Goal: Task Accomplishment & Management: Use online tool/utility

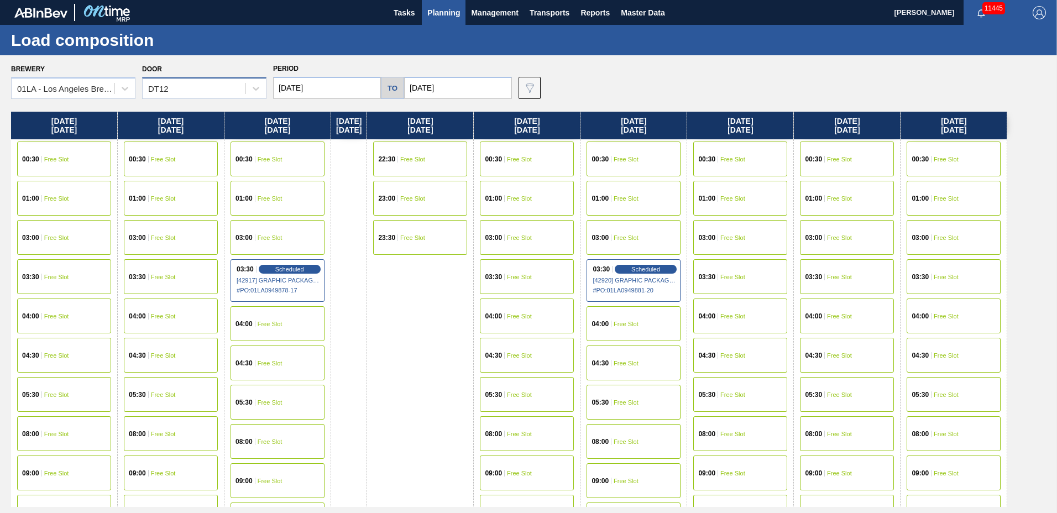
click at [182, 87] on div "DT12" at bounding box center [194, 89] width 103 height 16
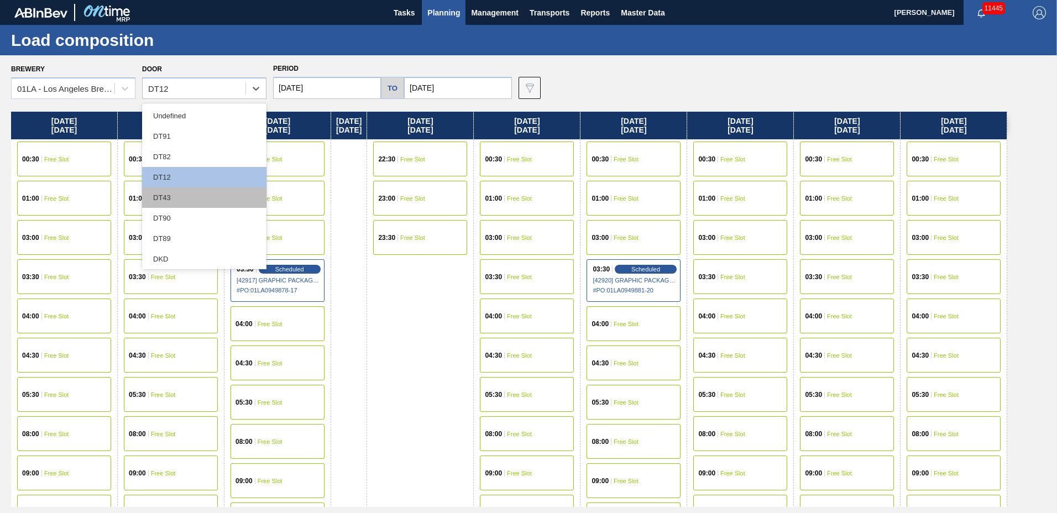
click at [164, 190] on div "DT43" at bounding box center [204, 197] width 124 height 20
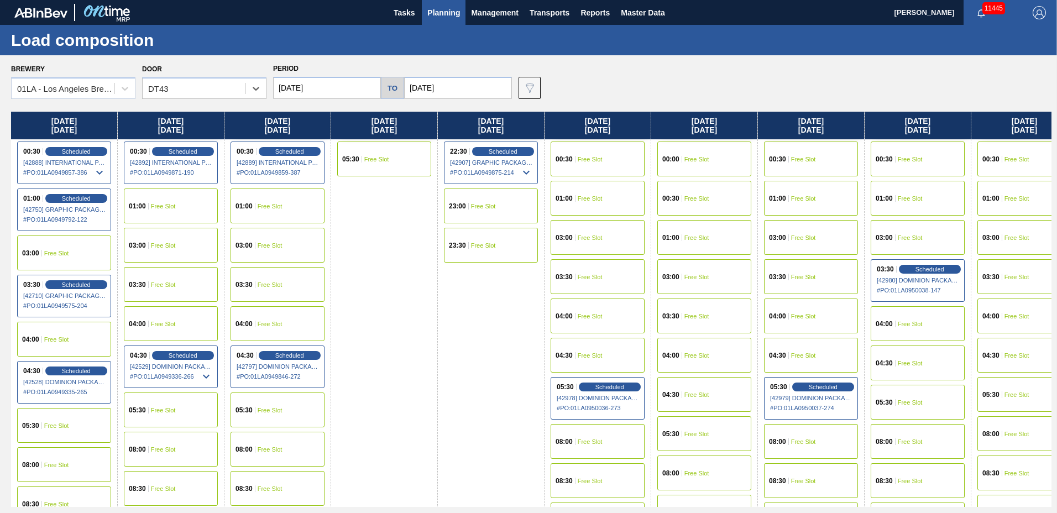
drag, startPoint x: 444, startPoint y: 15, endPoint x: 452, endPoint y: 34, distance: 21.1
click at [444, 14] on span "Planning" at bounding box center [443, 12] width 33 height 13
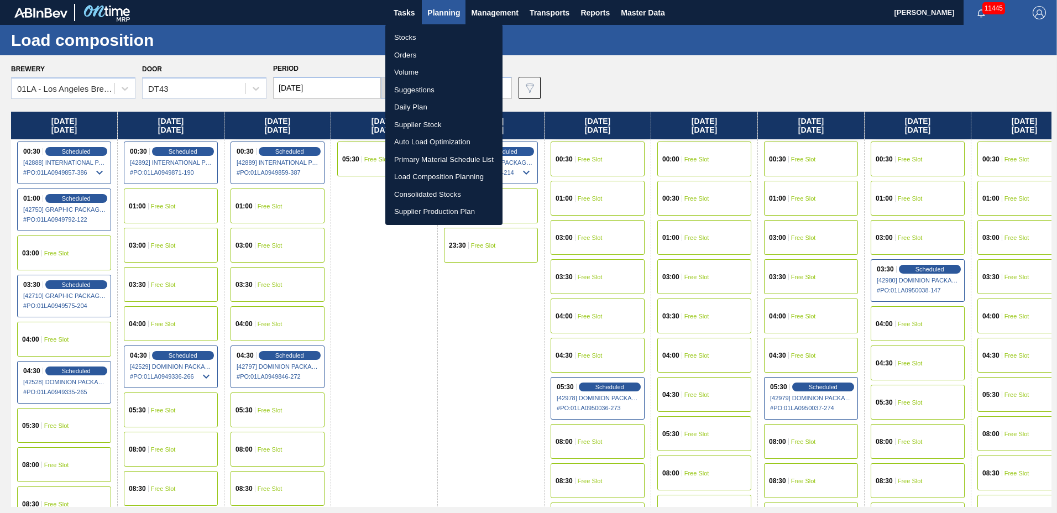
click at [447, 90] on li "Suggestions" at bounding box center [443, 90] width 117 height 18
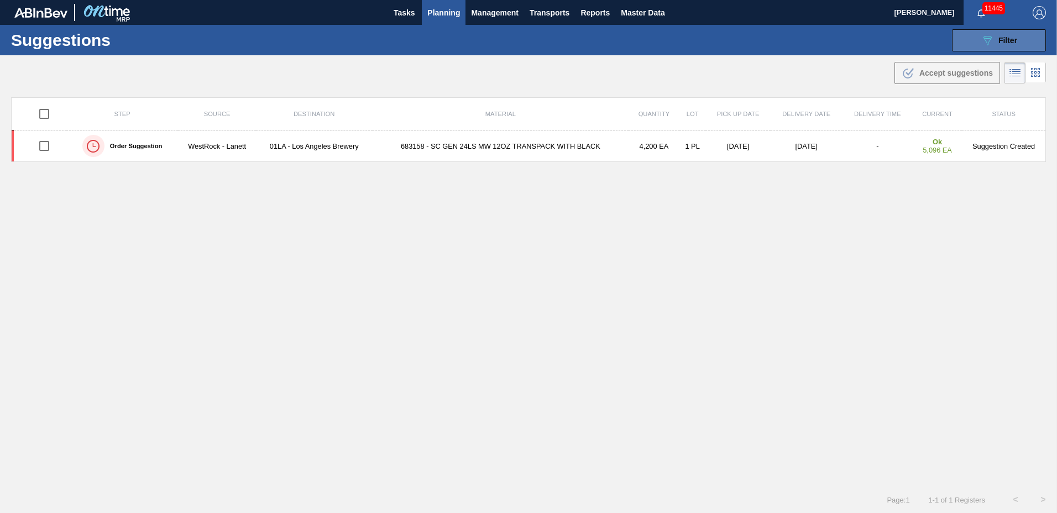
click at [977, 44] on button "089F7B8B-B2A5-4AFE-B5C0-19BA573D28AC Filter" at bounding box center [999, 40] width 94 height 22
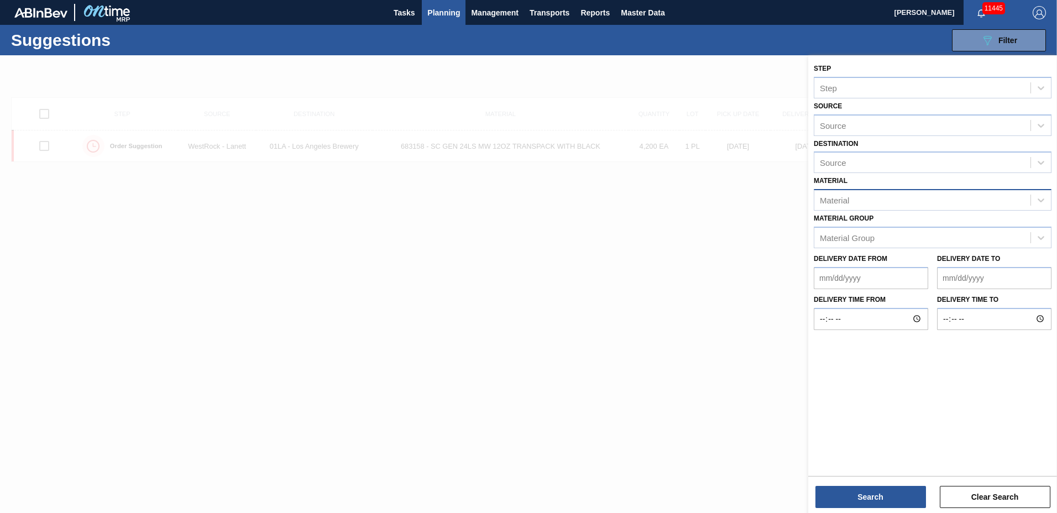
type to "[DATE]"
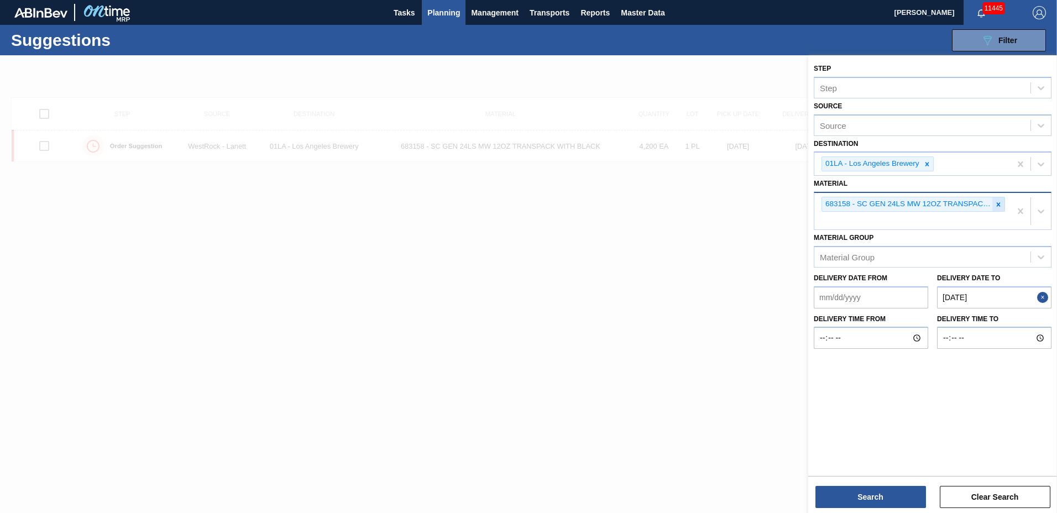
click at [996, 203] on icon at bounding box center [999, 205] width 8 height 8
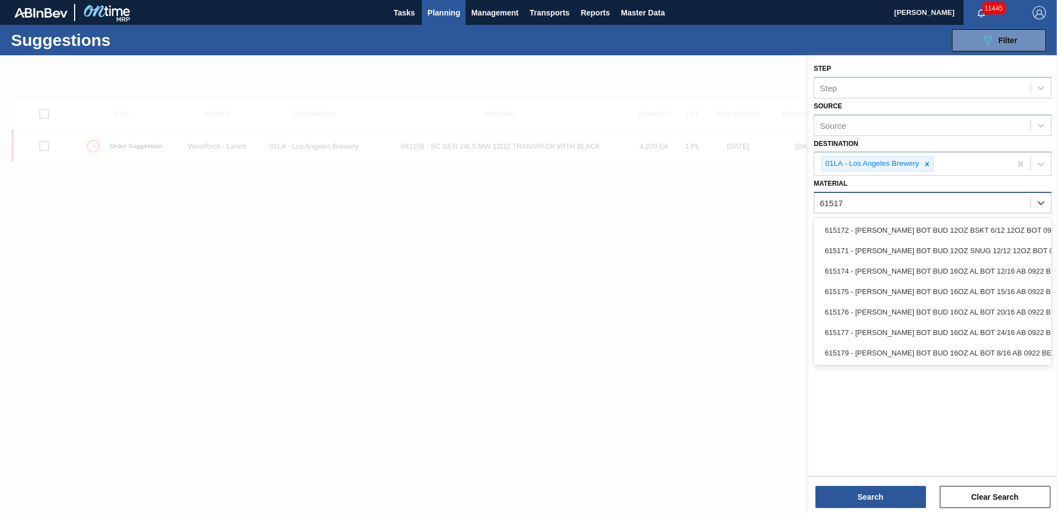
type input "615171"
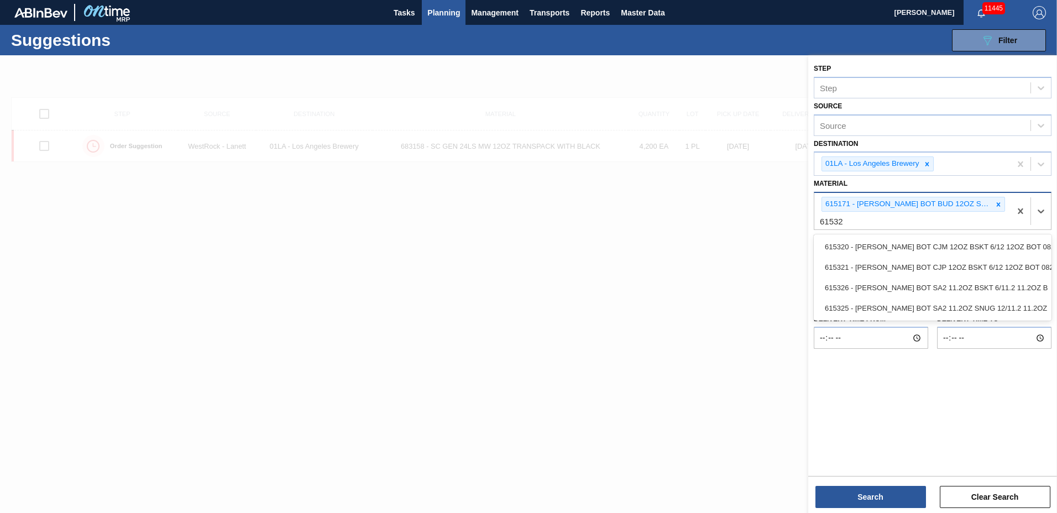
type input "615325"
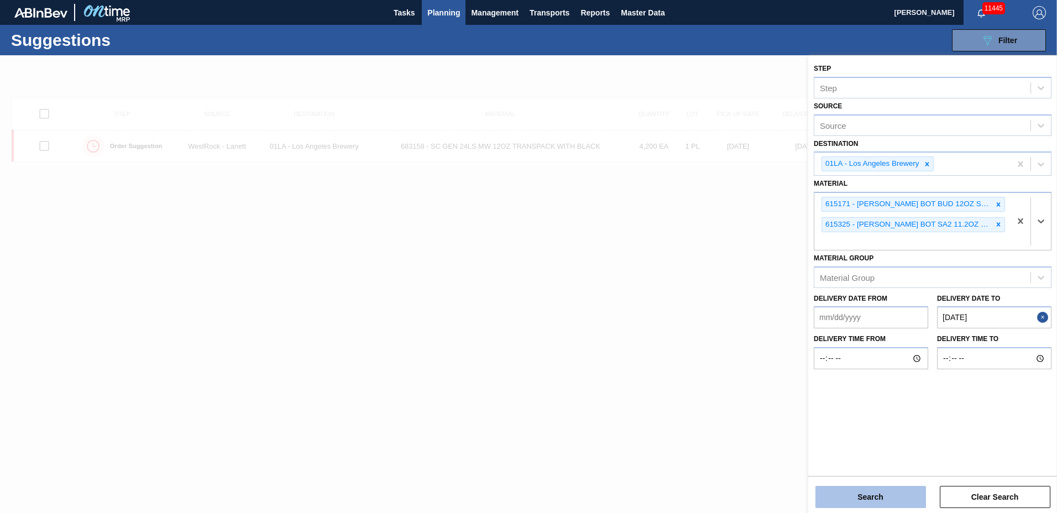
click at [877, 501] on button "Search" at bounding box center [870, 497] width 111 height 22
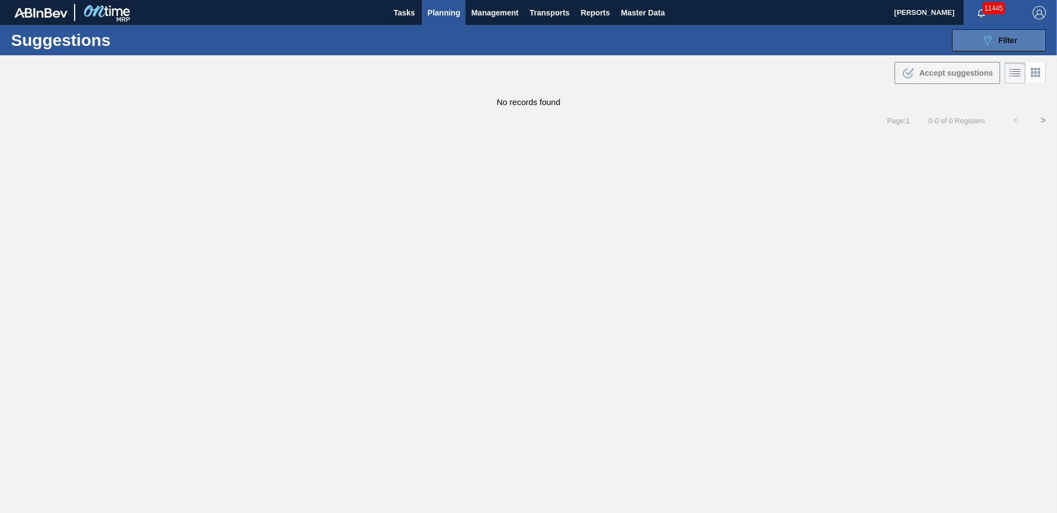
click at [985, 35] on icon "089F7B8B-B2A5-4AFE-B5C0-19BA573D28AC" at bounding box center [987, 40] width 13 height 13
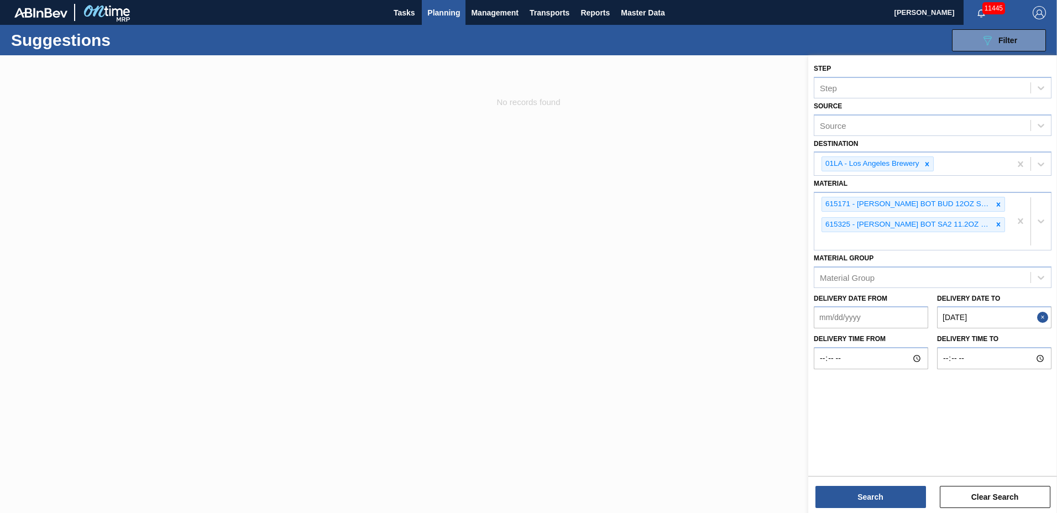
click at [1003, 321] on to "[DATE]" at bounding box center [994, 317] width 114 height 22
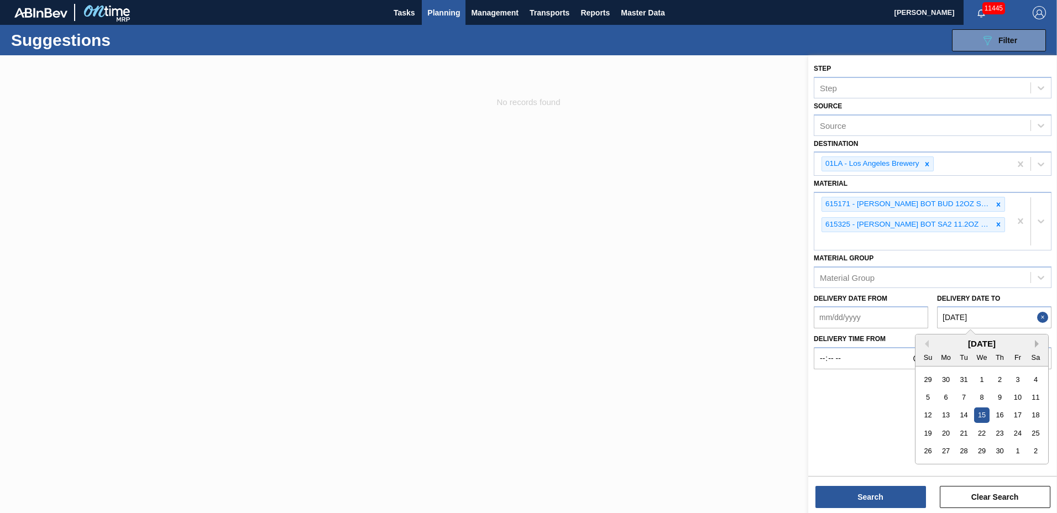
click at [1038, 342] on button "Next Month" at bounding box center [1039, 344] width 8 height 8
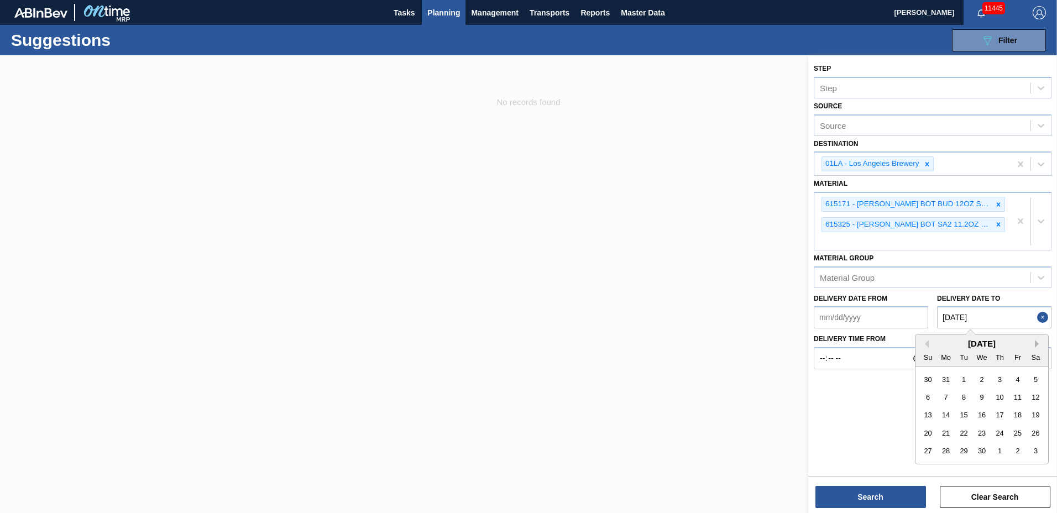
click at [1038, 342] on button "Next Month" at bounding box center [1039, 344] width 8 height 8
click at [987, 433] on div "23" at bounding box center [981, 433] width 15 height 15
type to "[DATE]"
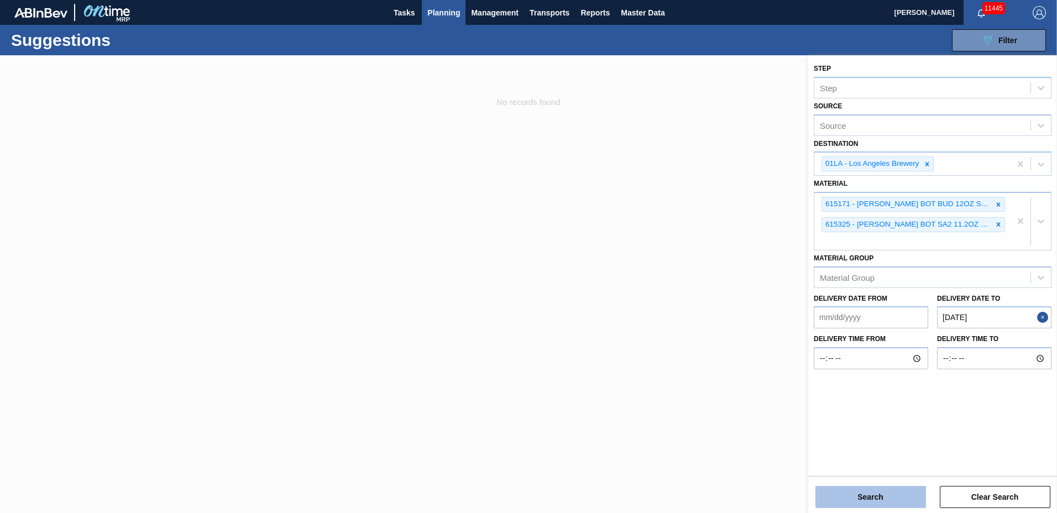
click at [875, 493] on button "Search" at bounding box center [870, 497] width 111 height 22
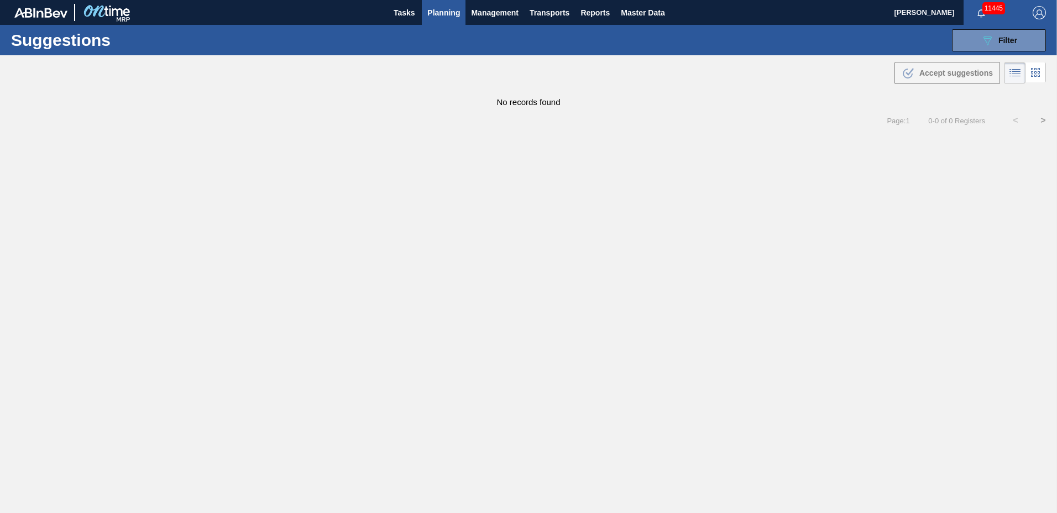
click at [448, 12] on span "Planning" at bounding box center [443, 12] width 33 height 13
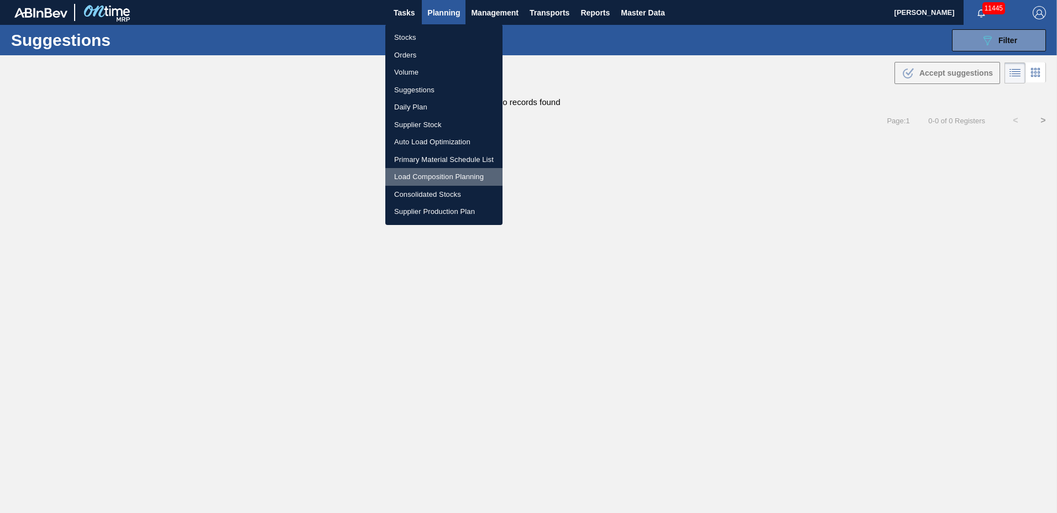
click at [416, 174] on li "Load Composition Planning" at bounding box center [443, 177] width 117 height 18
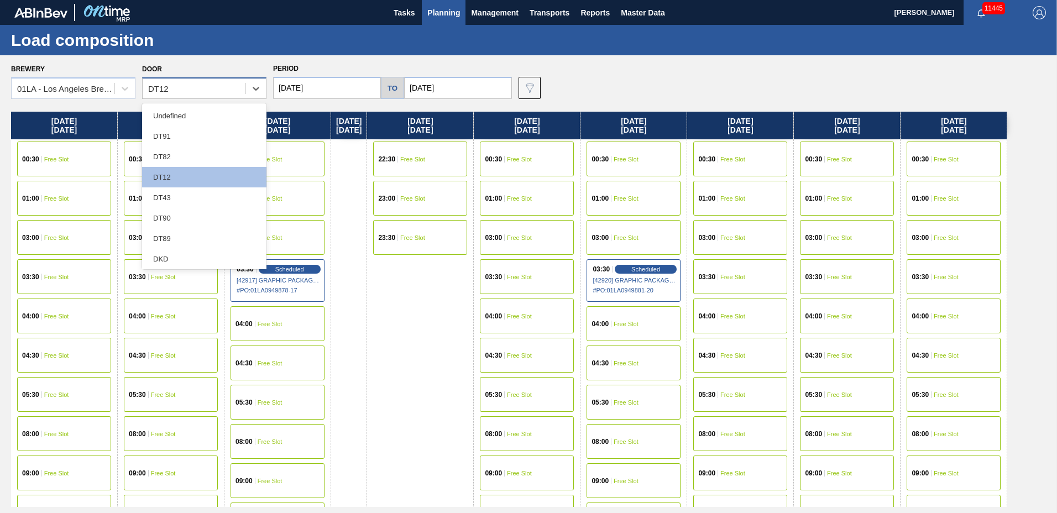
click at [204, 84] on div "DT12" at bounding box center [194, 89] width 103 height 16
click at [176, 202] on div "DT43" at bounding box center [204, 197] width 124 height 20
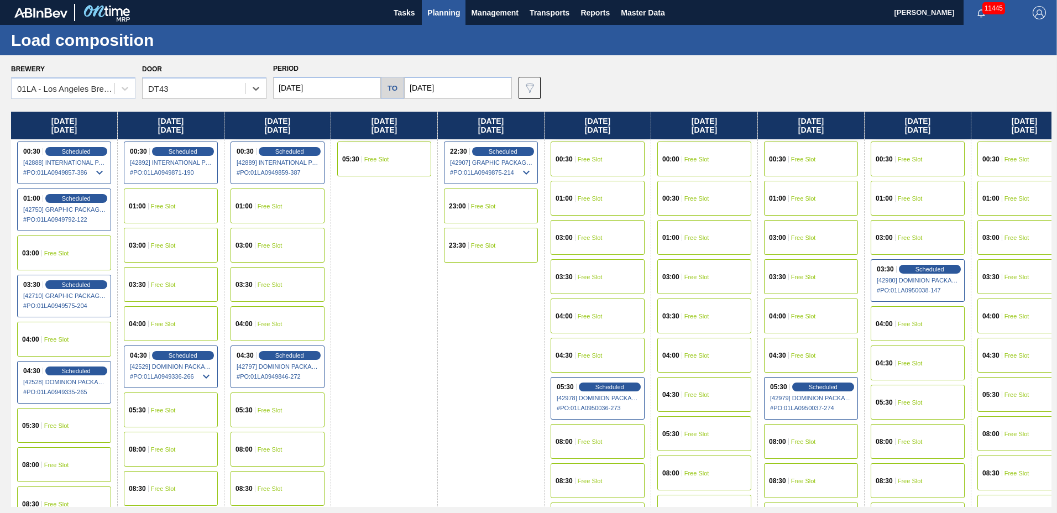
scroll to position [424, 0]
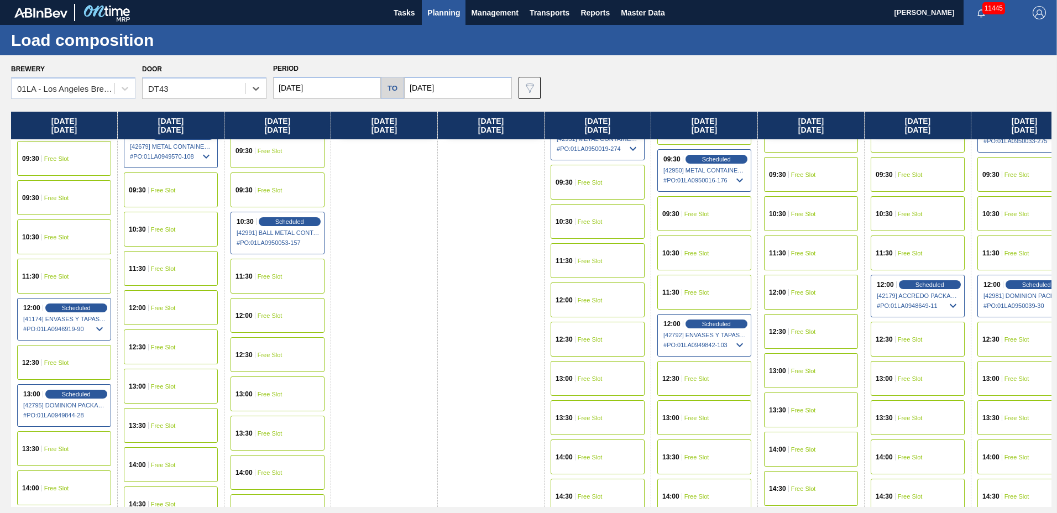
click at [169, 311] on div "12:00 Free Slot" at bounding box center [171, 307] width 94 height 35
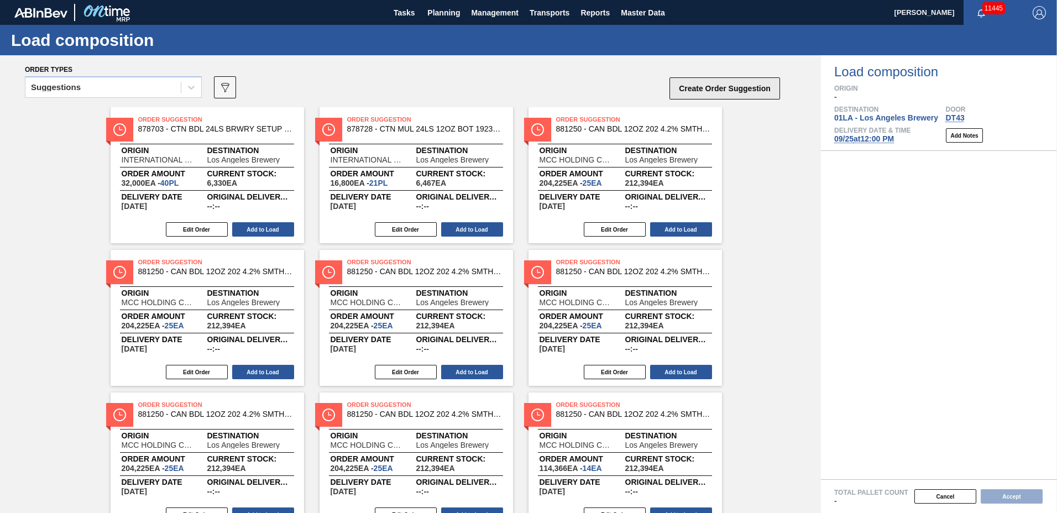
click at [684, 90] on button "Create Order Suggestion" at bounding box center [725, 88] width 111 height 22
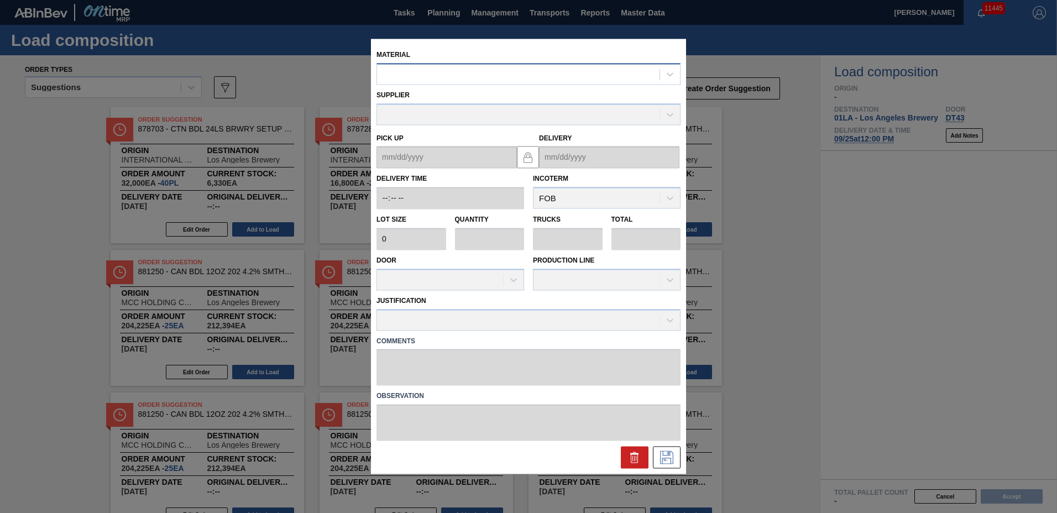
click at [479, 80] on div at bounding box center [518, 74] width 283 height 16
type input "615171"
click at [494, 91] on div "000000000000615171 - [PERSON_NAME] BOT BUD 12OZ SNUG 12/12 12OZ BOT 09" at bounding box center [528, 101] width 304 height 25
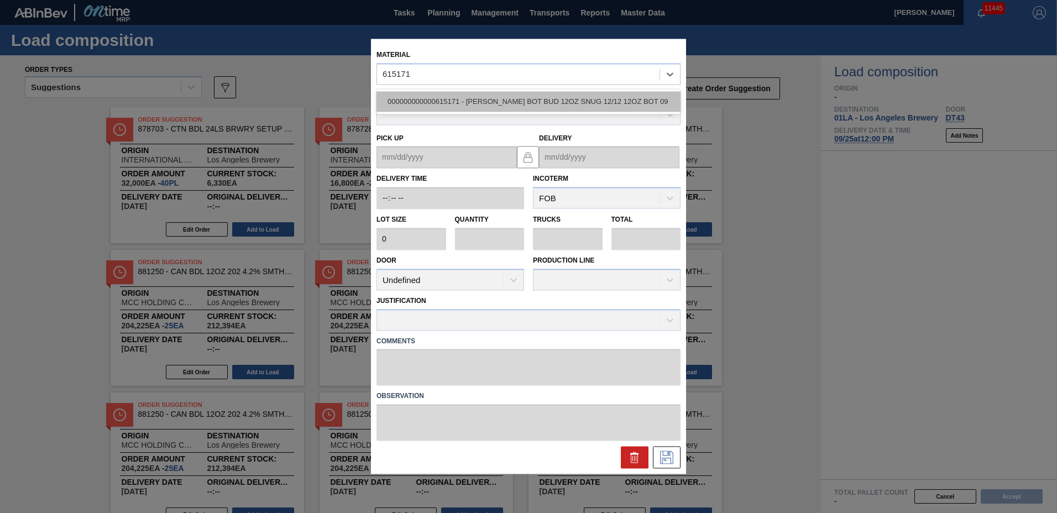
click at [490, 96] on div "000000000000615171 - [PERSON_NAME] BOT BUD 12OZ SNUG 12/12 12OZ BOT 09" at bounding box center [528, 101] width 304 height 20
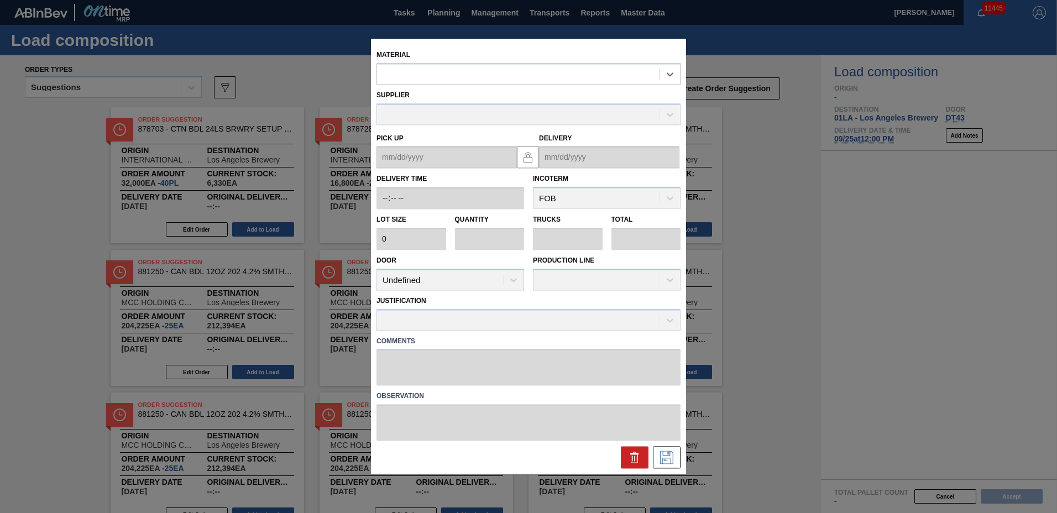
type input "4,480"
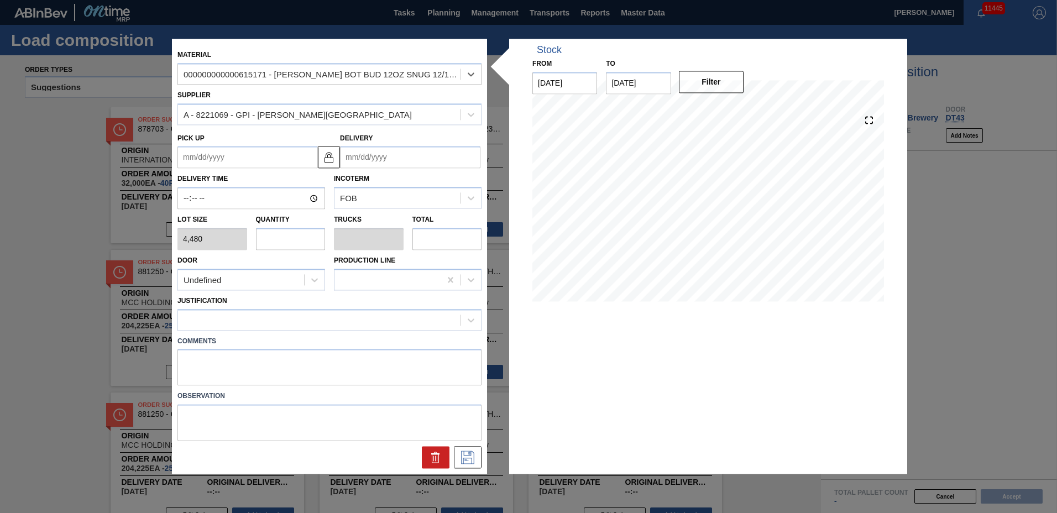
click at [362, 162] on input "Delivery" at bounding box center [410, 158] width 140 height 22
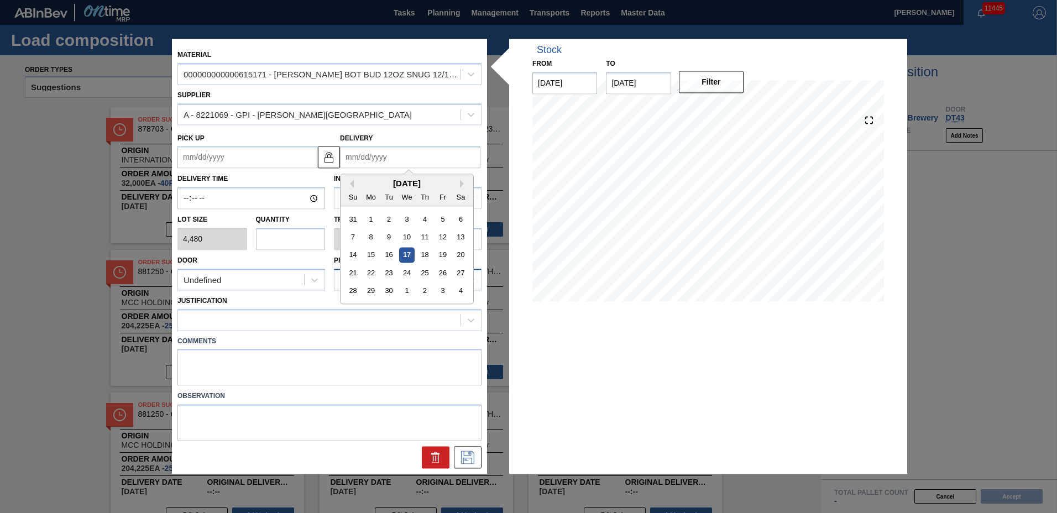
click at [422, 277] on div "25" at bounding box center [424, 273] width 15 height 15
type up "[DATE]"
type input "[DATE]"
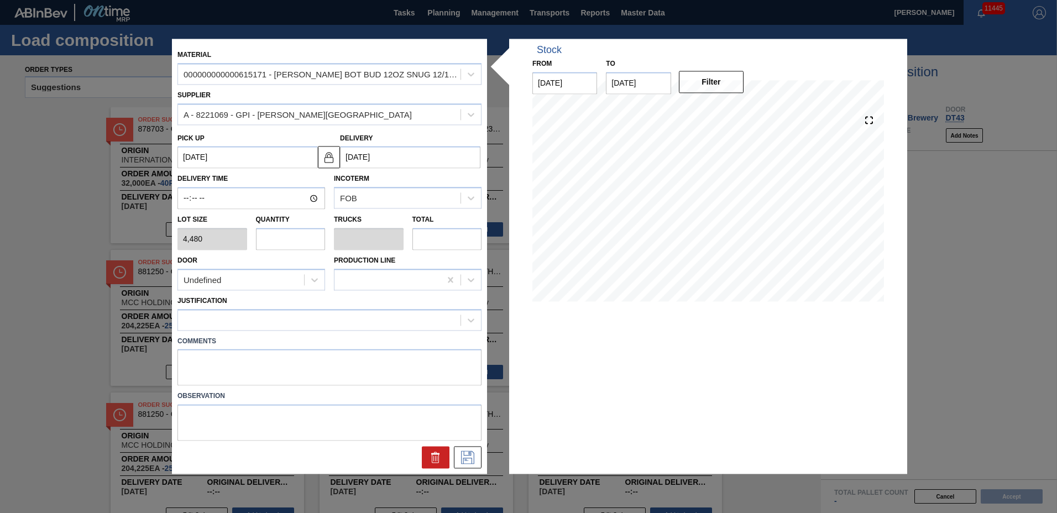
click at [281, 242] on input "text" at bounding box center [291, 239] width 70 height 22
type input "4"
type input "0.167"
type input "17,920"
type input "4"
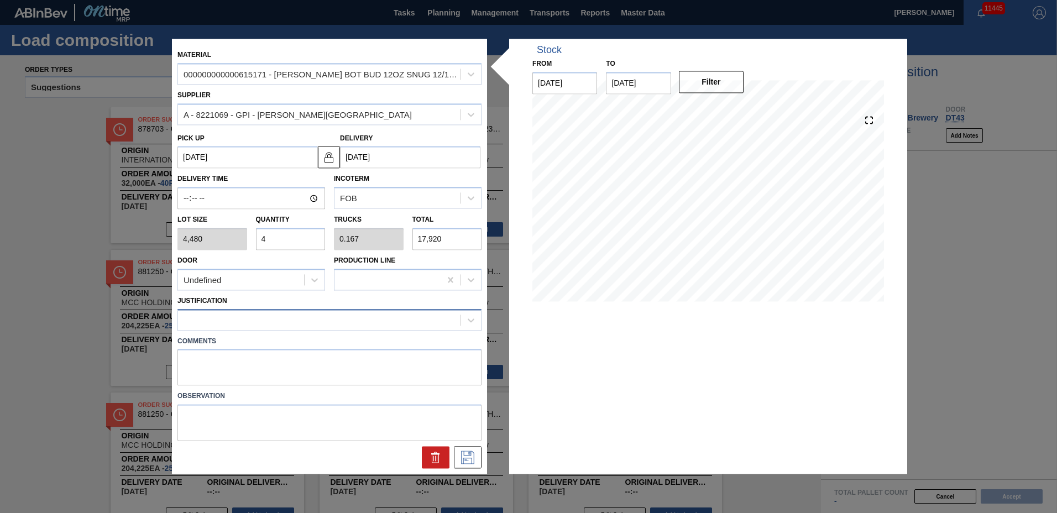
click at [246, 326] on div at bounding box center [319, 320] width 283 height 16
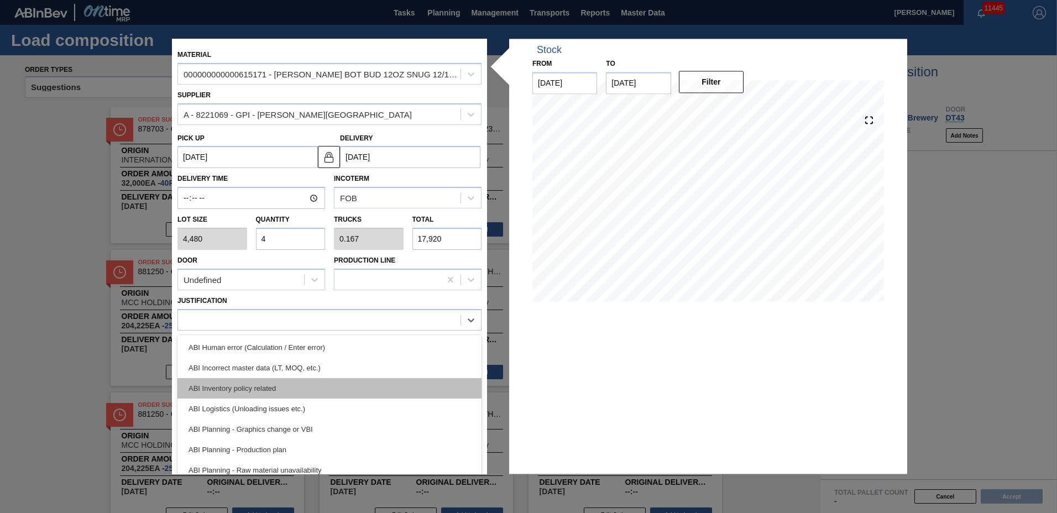
click at [235, 392] on div "ABI Inventory policy related" at bounding box center [329, 388] width 304 height 20
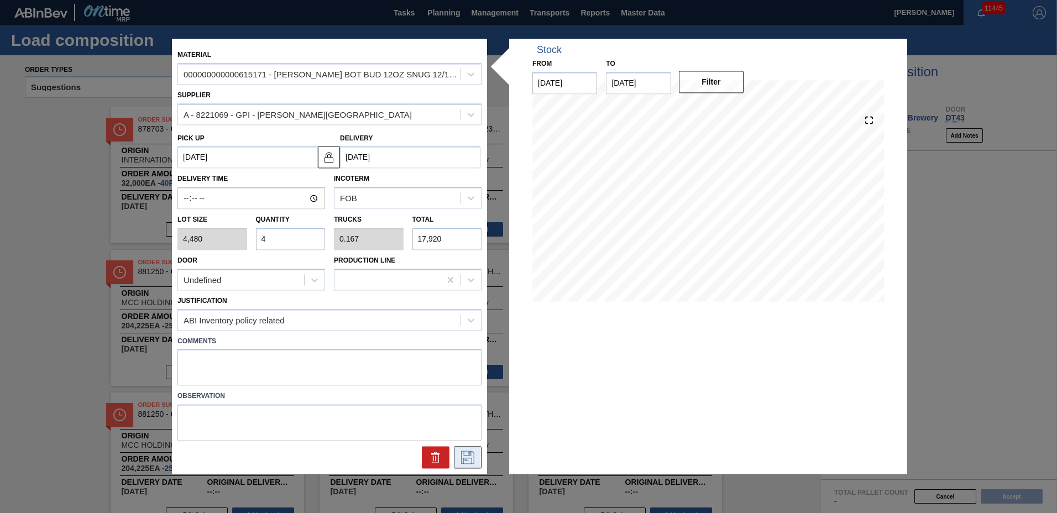
click at [462, 456] on icon at bounding box center [467, 457] width 13 height 13
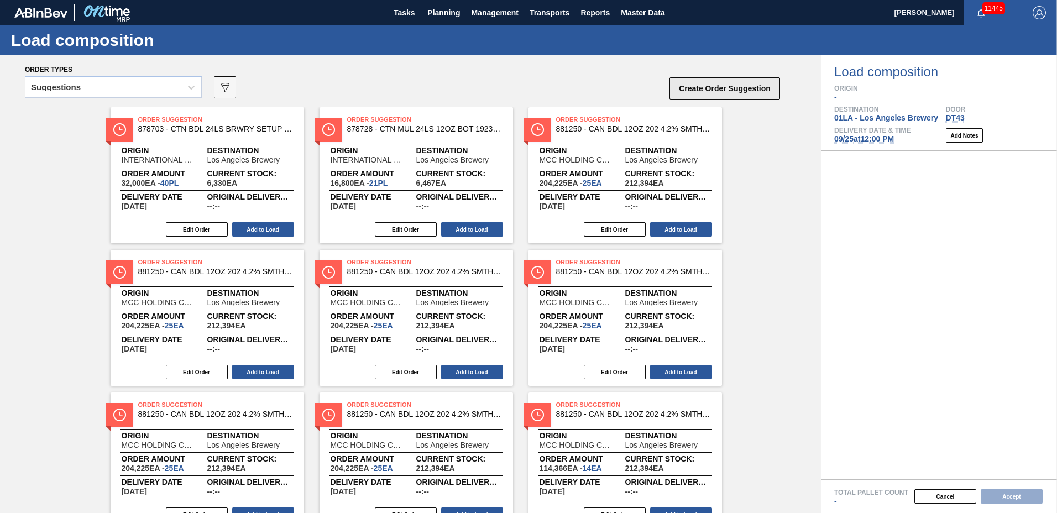
drag, startPoint x: 724, startPoint y: 88, endPoint x: 729, endPoint y: 96, distance: 9.5
click at [729, 96] on button "Create Order Suggestion" at bounding box center [725, 88] width 111 height 22
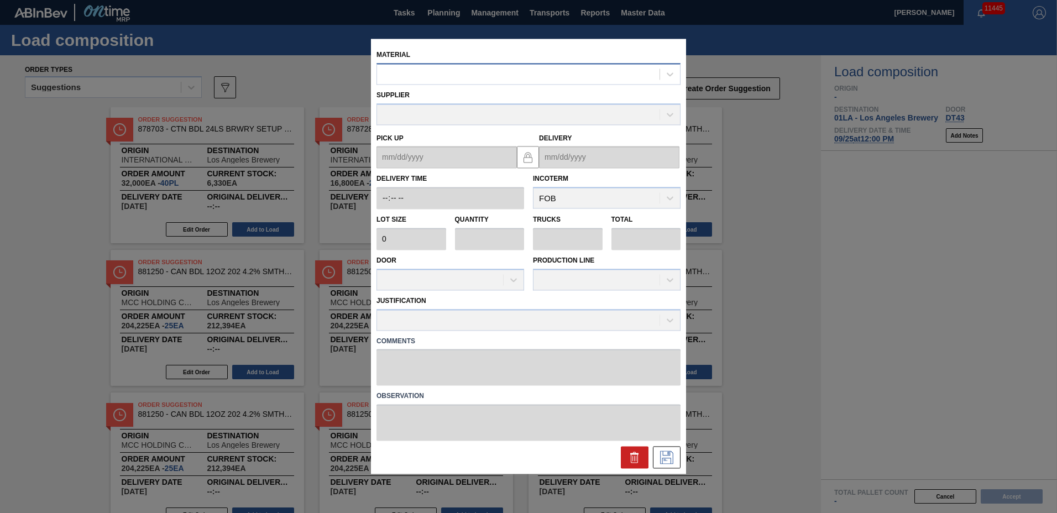
click at [542, 77] on div at bounding box center [518, 74] width 283 height 16
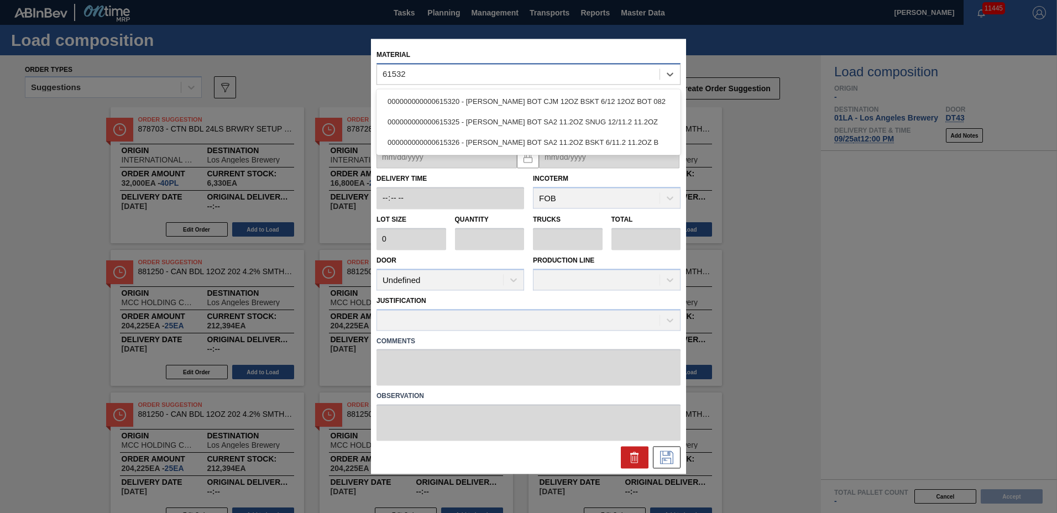
type input "615325"
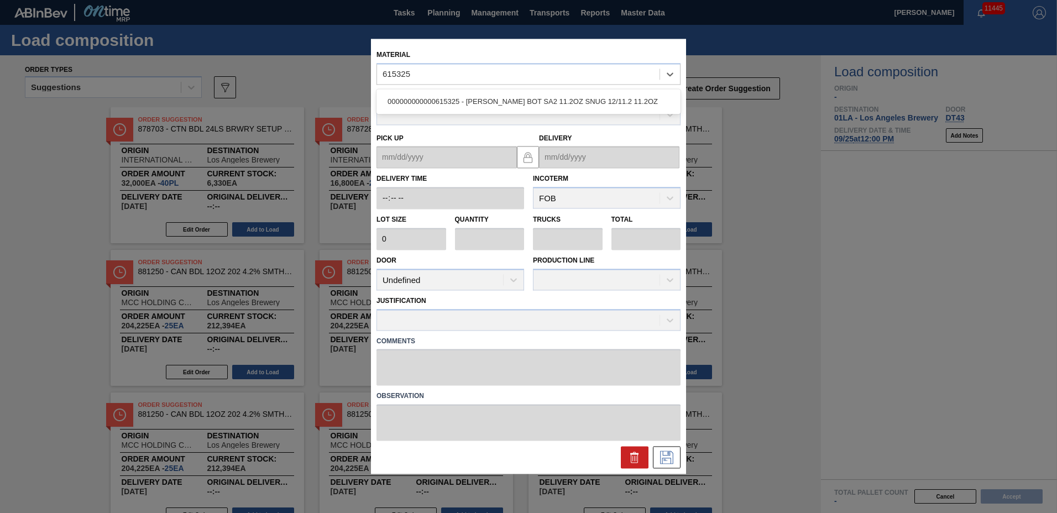
click at [545, 107] on div "000000000000615325 - [PERSON_NAME] BOT SA2 11.2OZ SNUG 12/11.2 11.2OZ" at bounding box center [528, 101] width 304 height 20
type input "3,680"
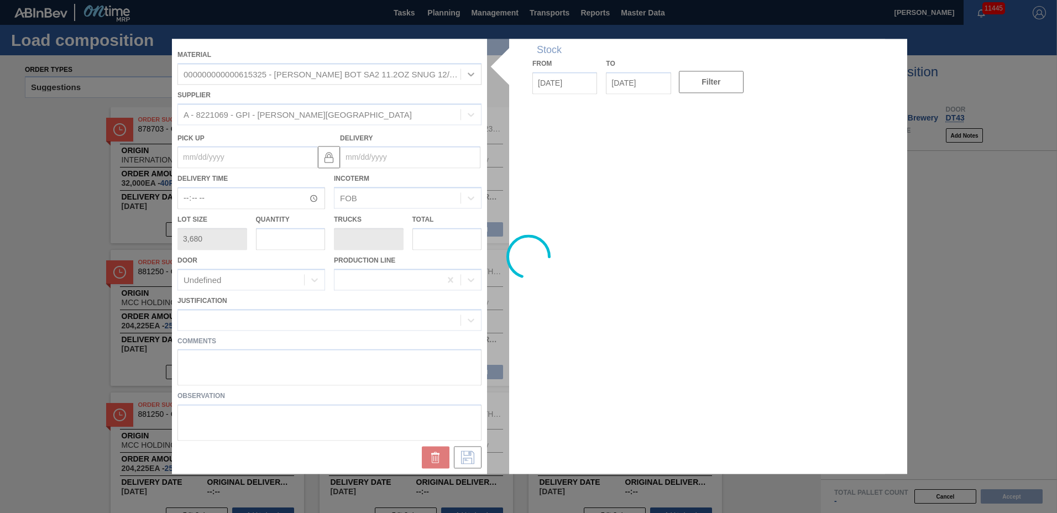
click at [392, 156] on div at bounding box center [528, 256] width 713 height 435
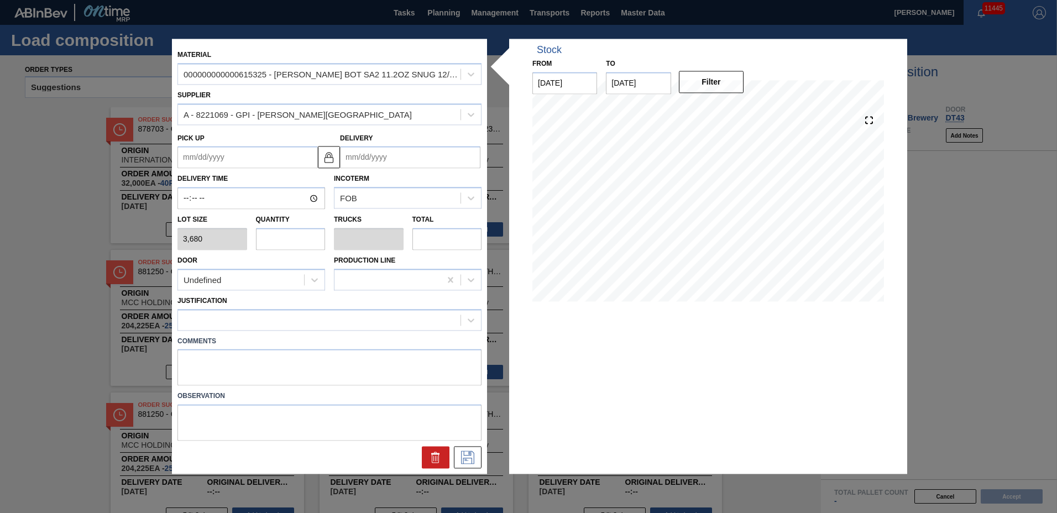
click at [390, 158] on input "Delivery" at bounding box center [410, 158] width 140 height 22
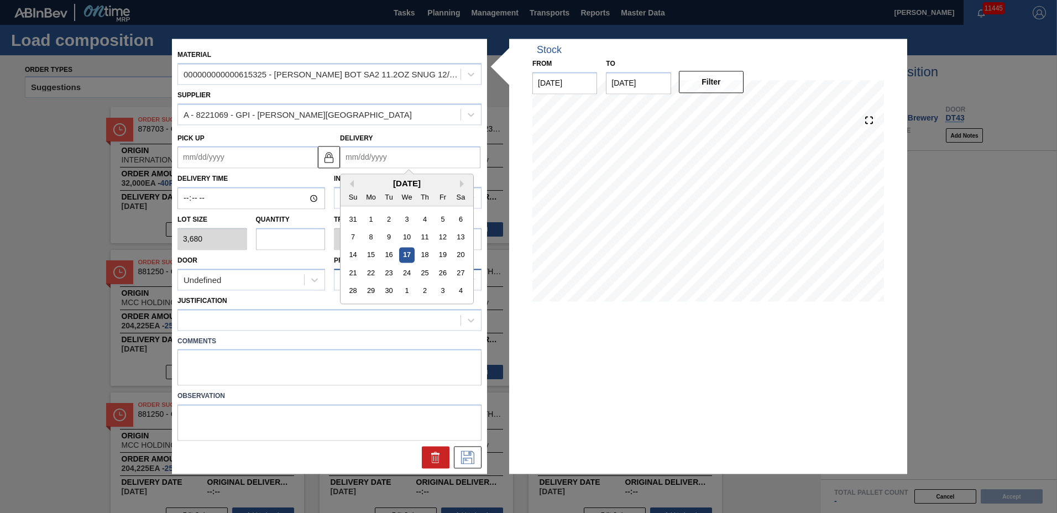
drag, startPoint x: 423, startPoint y: 274, endPoint x: 380, endPoint y: 274, distance: 43.1
click at [423, 274] on div "25" at bounding box center [424, 273] width 15 height 15
type up "[DATE]"
type input "[DATE]"
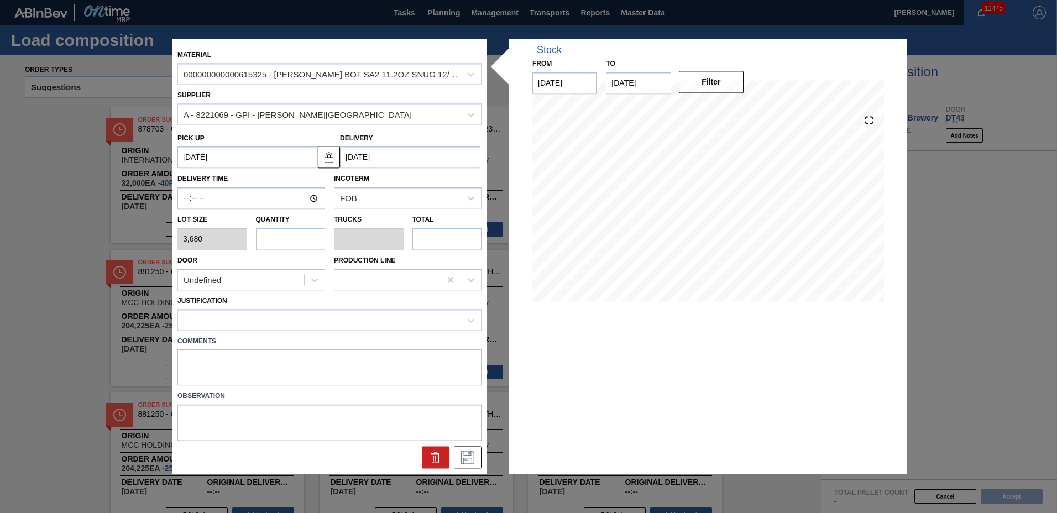
drag, startPoint x: 286, startPoint y: 249, endPoint x: 287, endPoint y: 241, distance: 7.8
click at [286, 245] on input "text" at bounding box center [291, 239] width 70 height 22
type input "5"
type input "0.208"
type input "18,400"
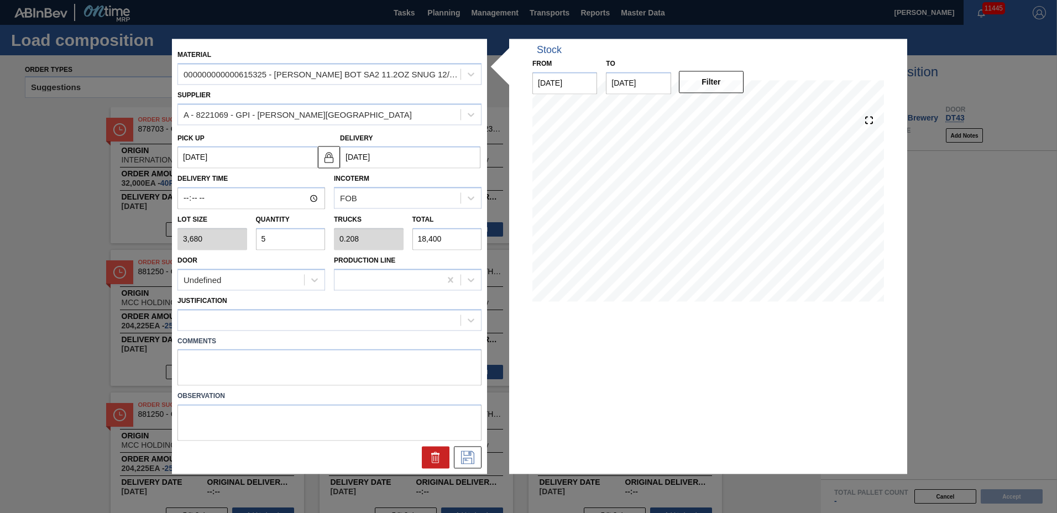
type input "0"
type input "1"
type input "0.042"
type input "3,680"
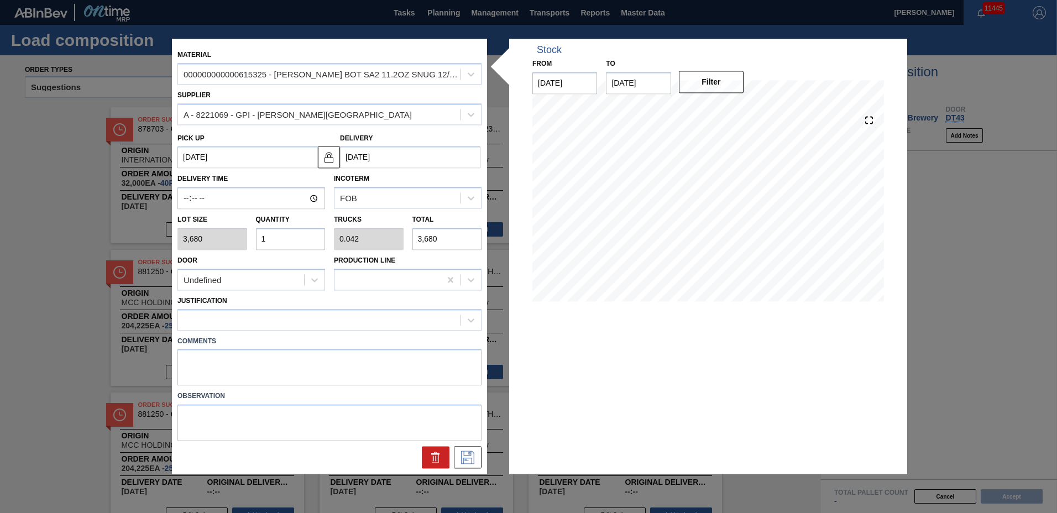
type input "15"
type input "0.625"
type input "55,200"
type input "15"
click at [283, 325] on div at bounding box center [319, 320] width 283 height 16
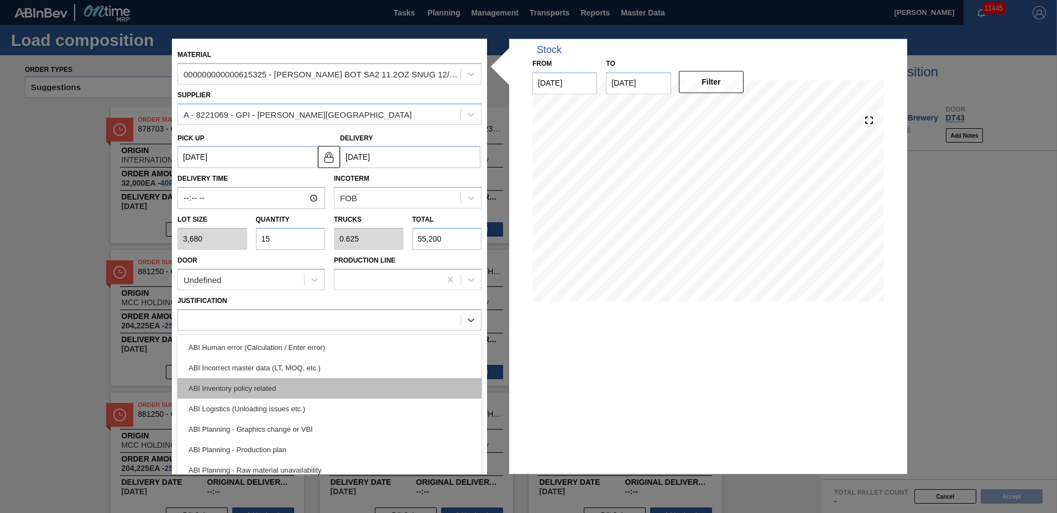
click at [243, 384] on div "ABI Inventory policy related" at bounding box center [329, 388] width 304 height 20
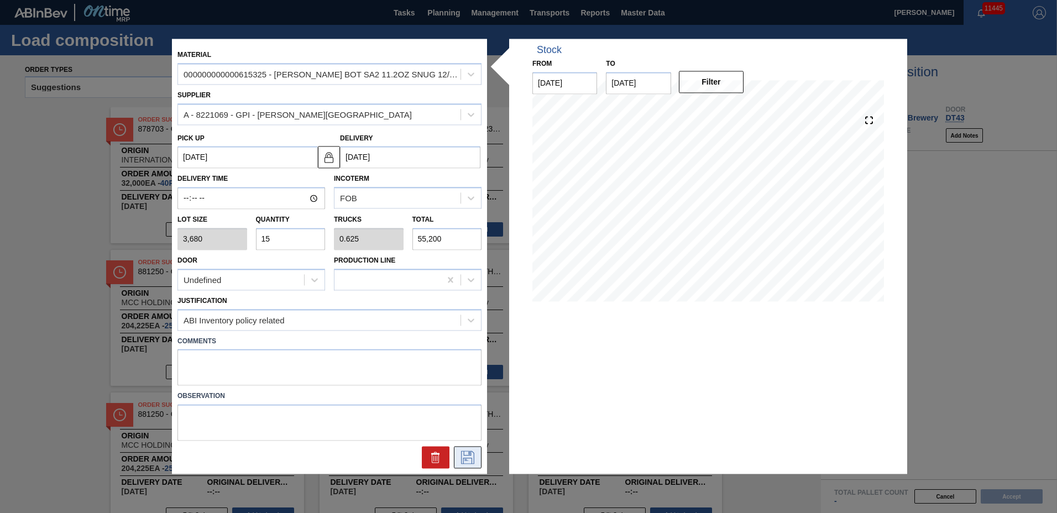
click at [468, 461] on icon at bounding box center [468, 457] width 18 height 13
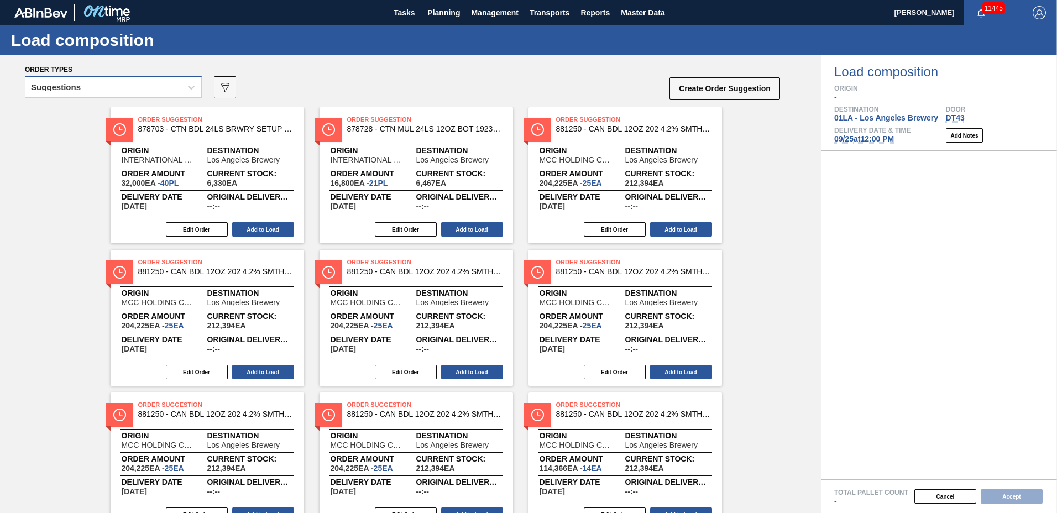
drag, startPoint x: 127, startPoint y: 83, endPoint x: 135, endPoint y: 97, distance: 15.9
click at [127, 85] on div "Suggestions" at bounding box center [102, 88] width 155 height 16
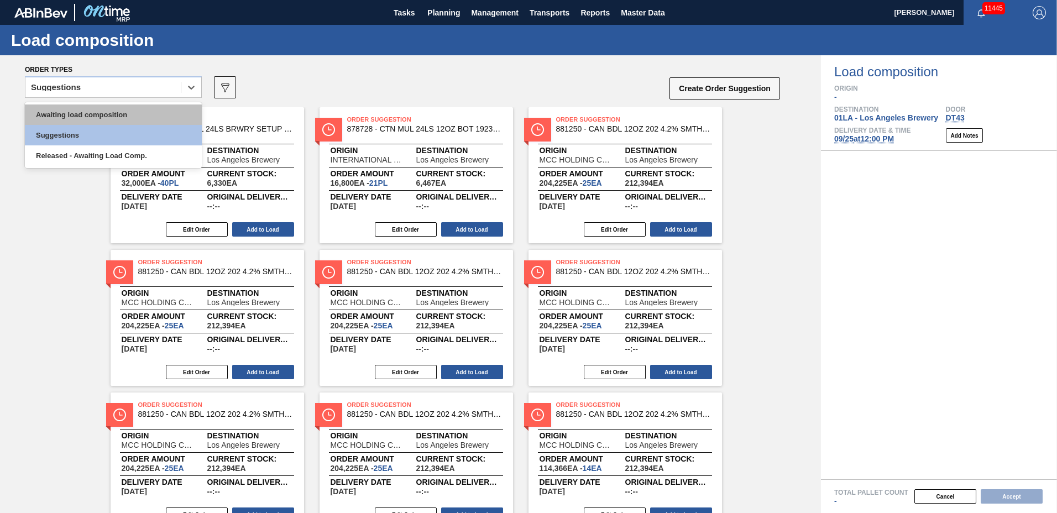
click at [142, 113] on div "Awaiting load composition" at bounding box center [113, 114] width 177 height 20
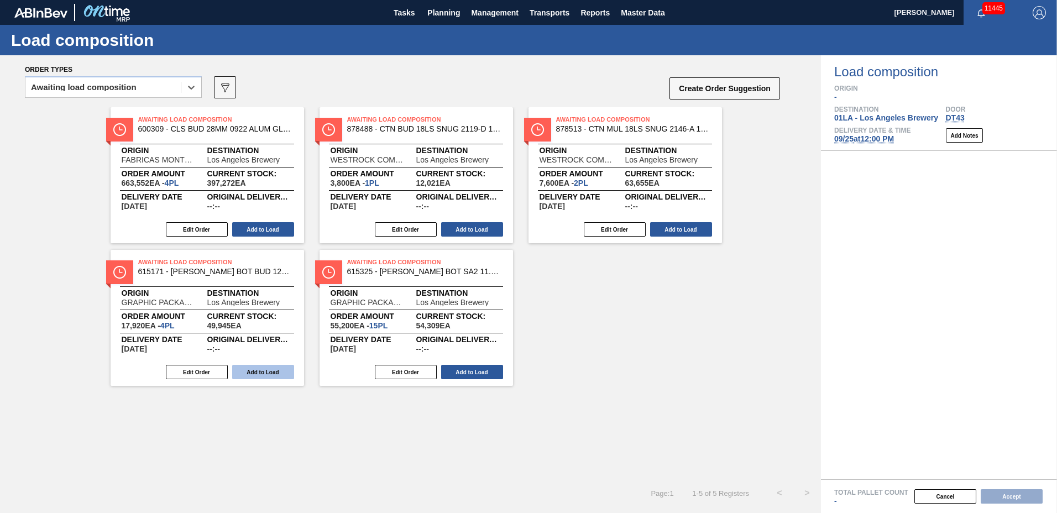
click at [274, 374] on button "Add to Load" at bounding box center [263, 372] width 62 height 14
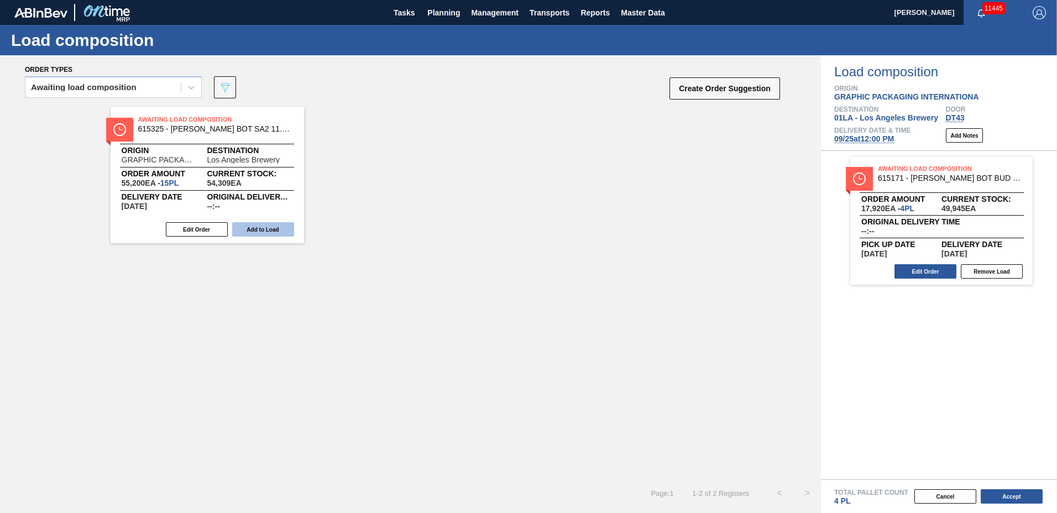
click at [276, 235] on button "Add to Load" at bounding box center [263, 229] width 62 height 14
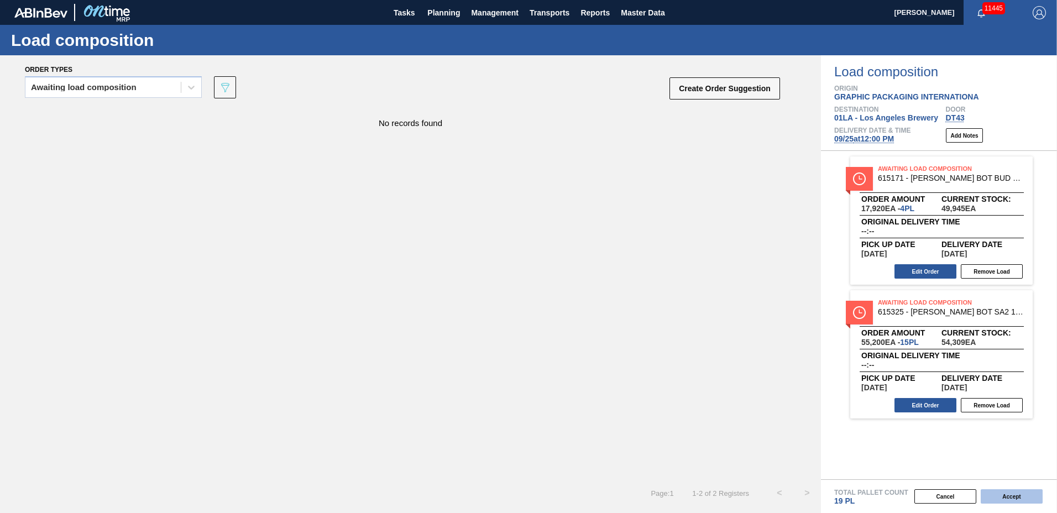
click at [1003, 491] on button "Accept" at bounding box center [1012, 496] width 62 height 14
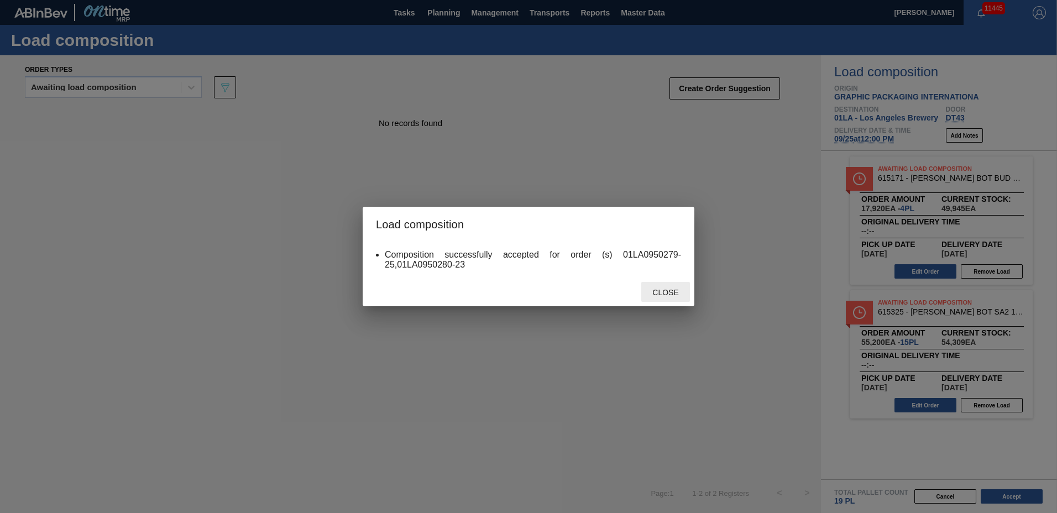
click at [663, 294] on span "Close" at bounding box center [666, 292] width 44 height 9
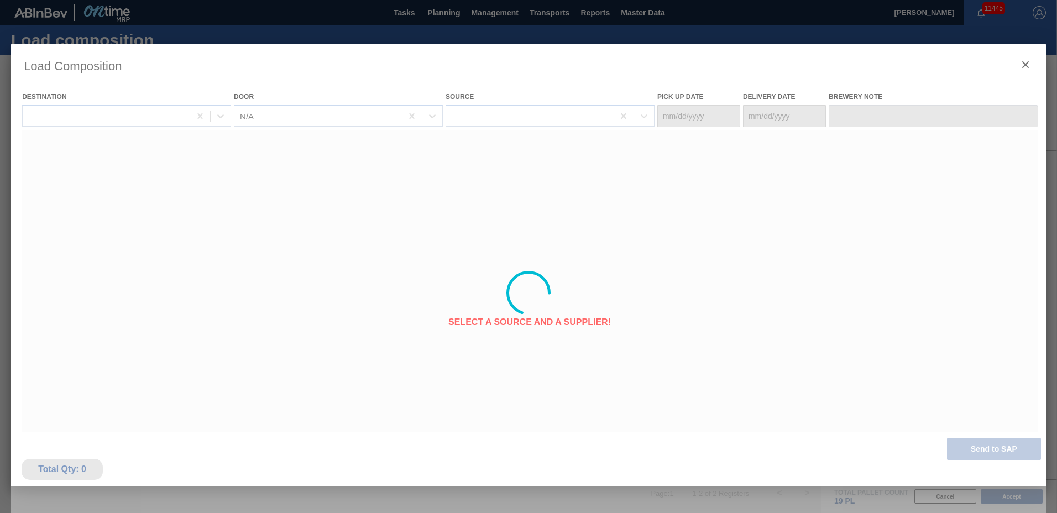
type Date "[DATE]"
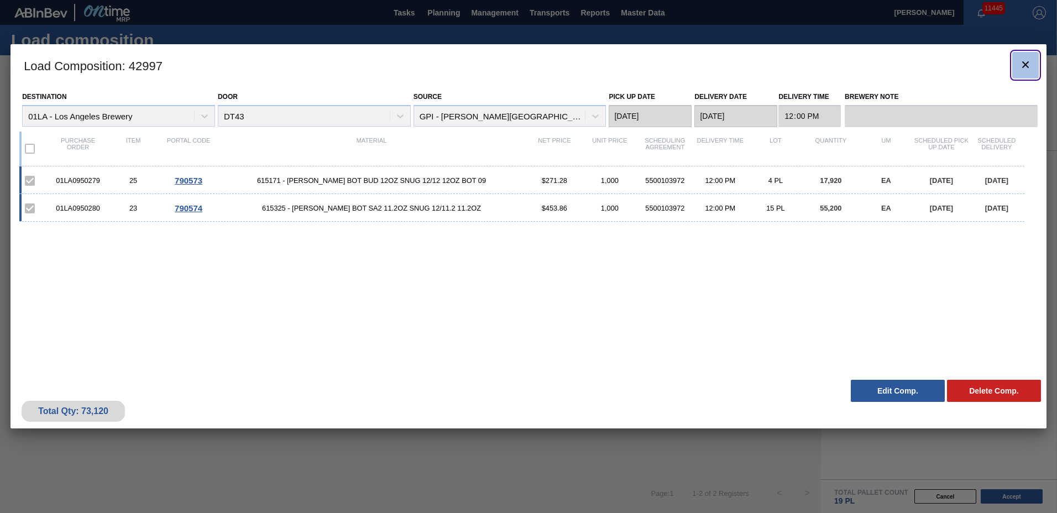
click at [1027, 68] on icon "botão de ícone" at bounding box center [1025, 64] width 13 height 13
